Goal: Check status

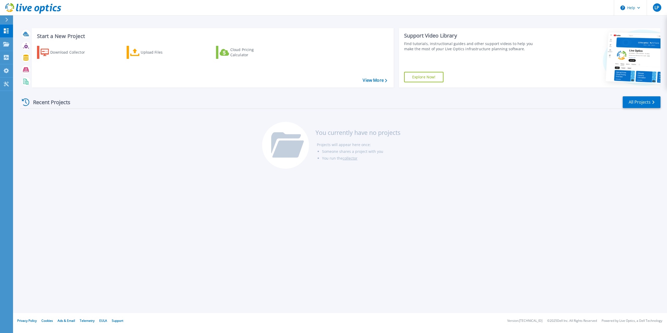
click at [29, 105] on div "Recent Projects" at bounding box center [48, 102] width 57 height 13
click at [10, 45] on div "Projects" at bounding box center [15, 44] width 24 height 5
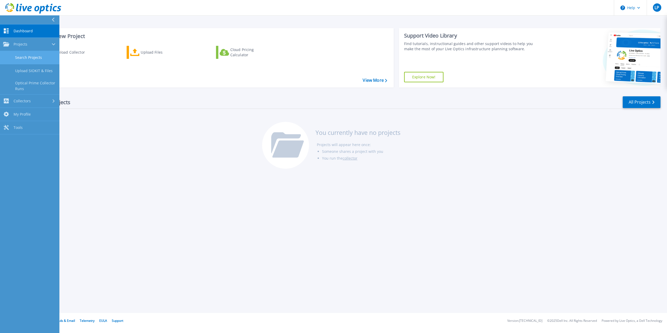
click at [17, 56] on link "Search Projects" at bounding box center [29, 57] width 59 height 13
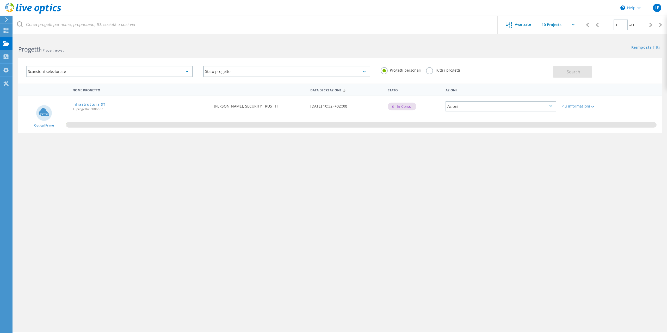
click at [90, 106] on link "Infrastruttura ST" at bounding box center [88, 105] width 33 height 4
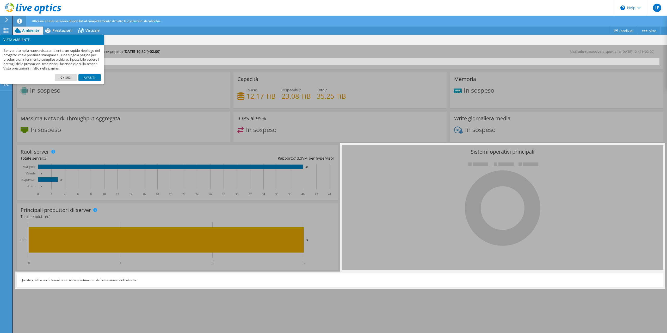
click at [71, 77] on link "Chiudi" at bounding box center [66, 77] width 22 height 7
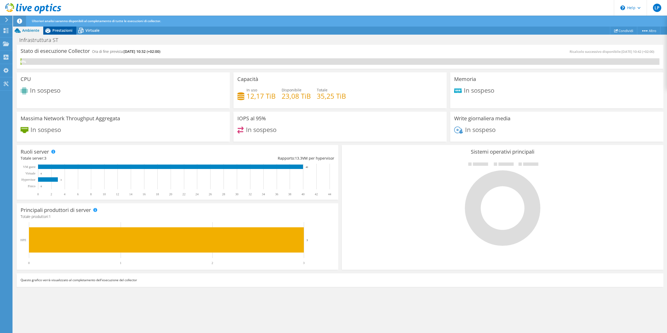
click at [60, 30] on span "Prestazioni" at bounding box center [62, 30] width 20 height 5
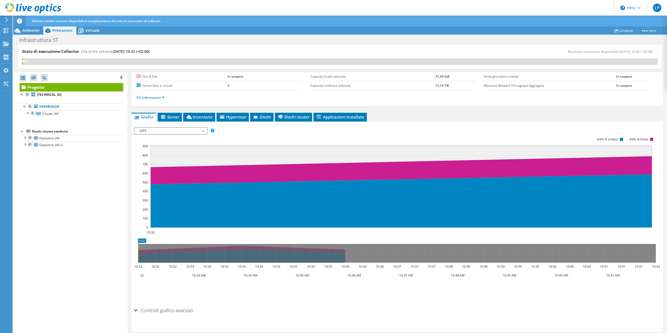
scroll to position [58, 0]
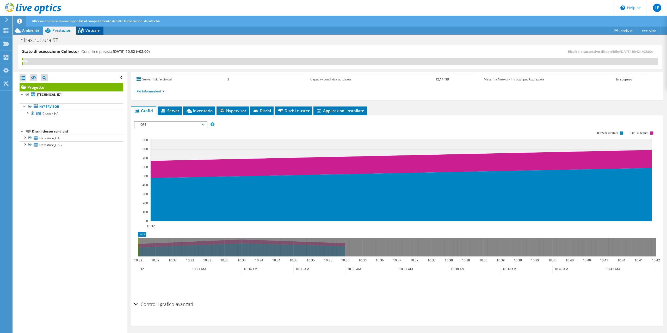
click at [84, 32] on icon at bounding box center [80, 30] width 9 height 9
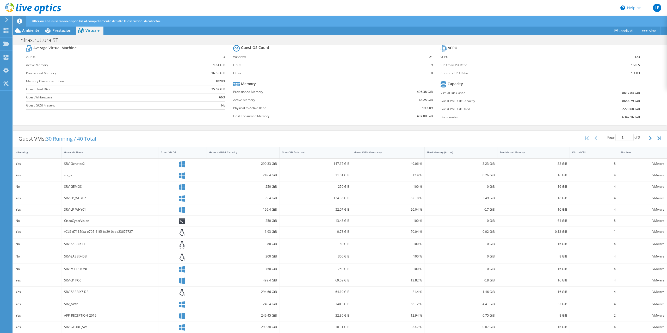
scroll to position [0, 0]
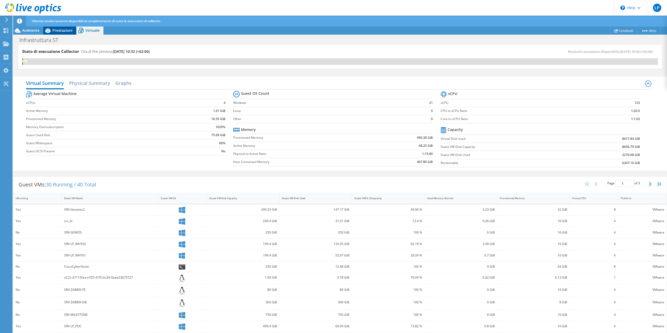
click at [53, 32] on span "Prestazioni" at bounding box center [62, 30] width 20 height 5
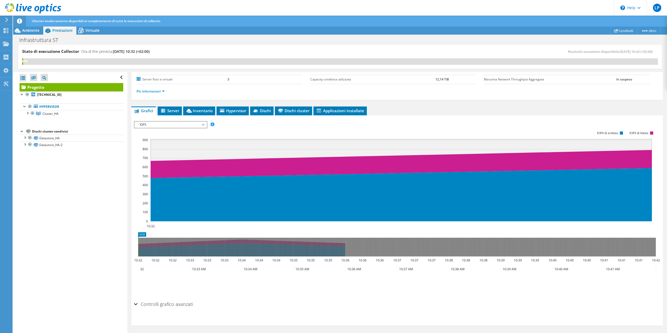
scroll to position [58, 0]
click at [30, 32] on span "Ambiente" at bounding box center [30, 30] width 17 height 5
